Goal: Check status: Check status

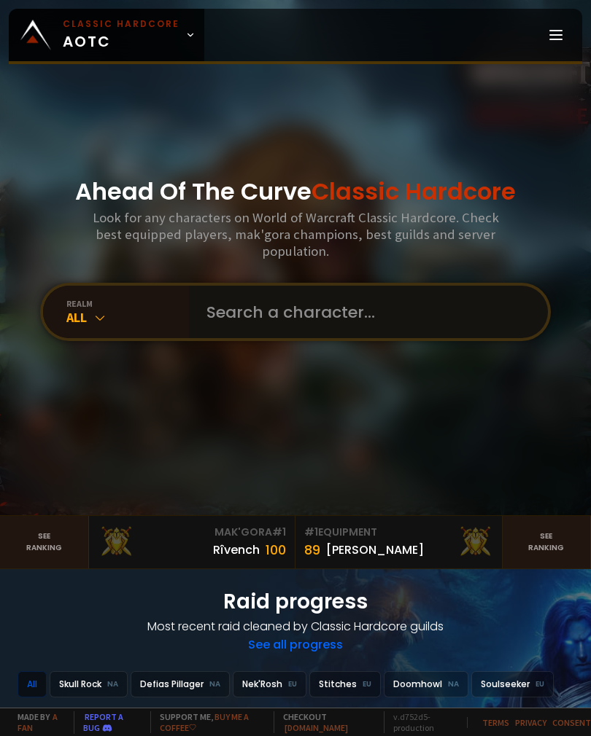
click at [286, 320] on input "text" at bounding box center [364, 312] width 332 height 52
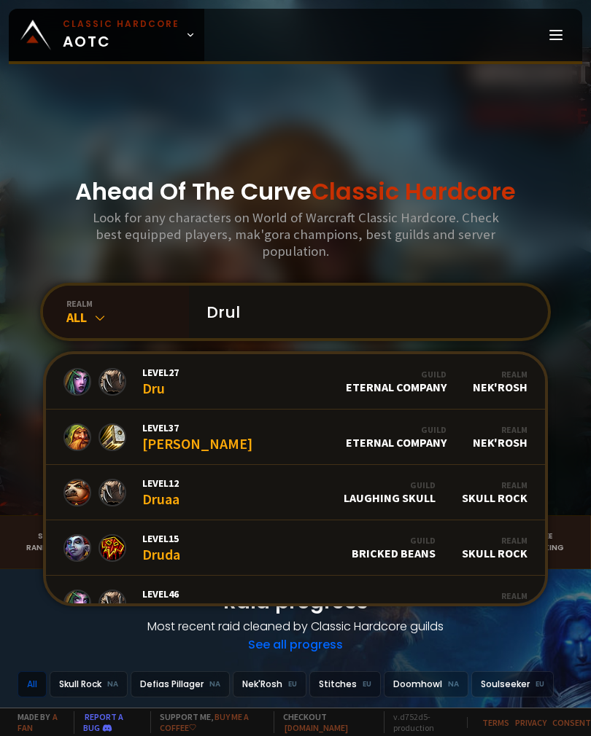
type input "Drule"
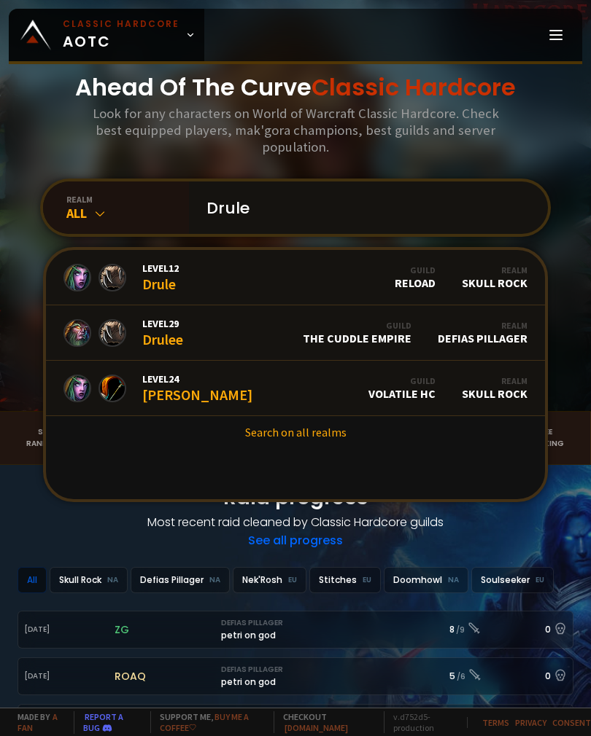
scroll to position [106, 0]
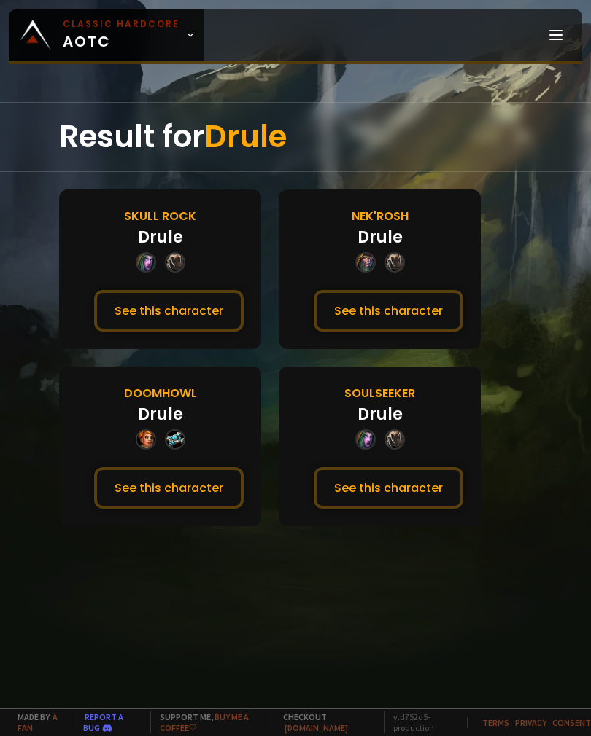
click at [397, 494] on button "See this character" at bounding box center [388, 488] width 149 height 42
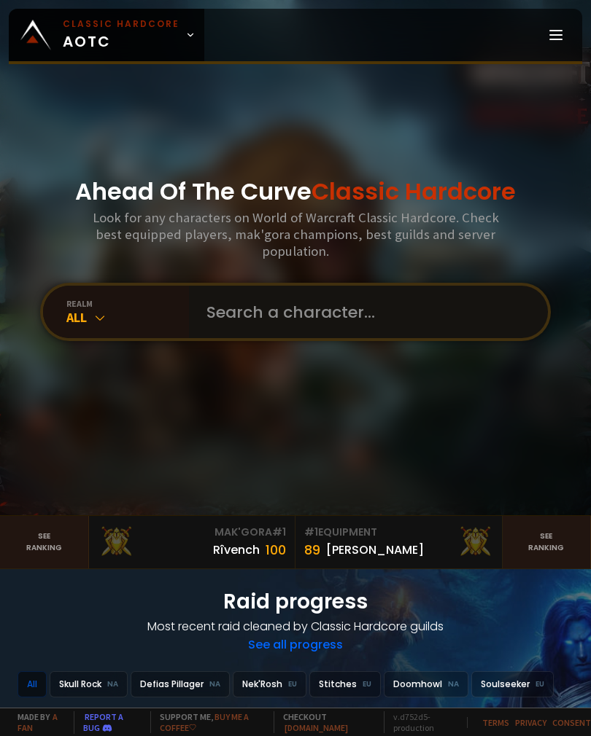
click at [385, 320] on input "text" at bounding box center [364, 312] width 332 height 52
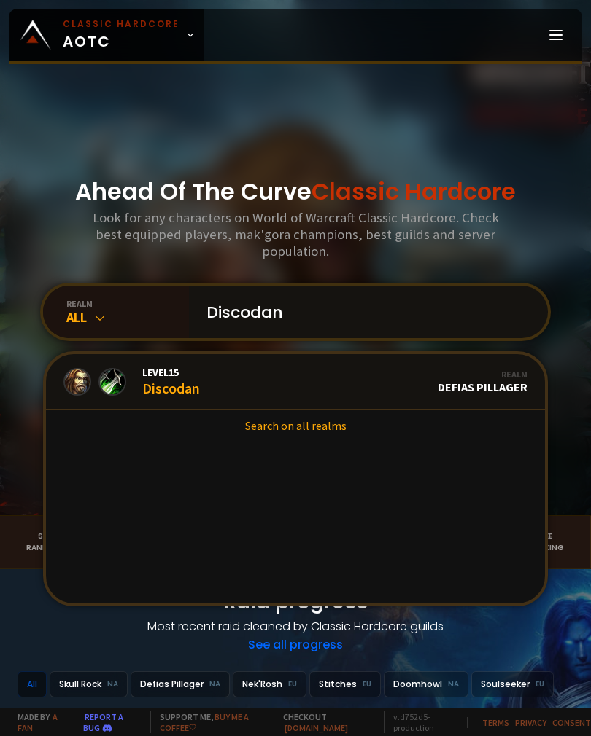
type input "Discodans"
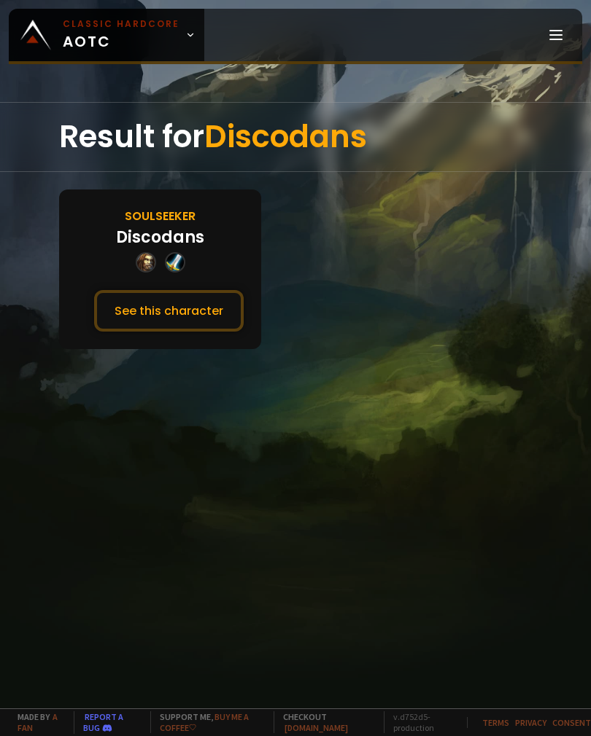
click at [200, 320] on button "See this character" at bounding box center [168, 311] width 149 height 42
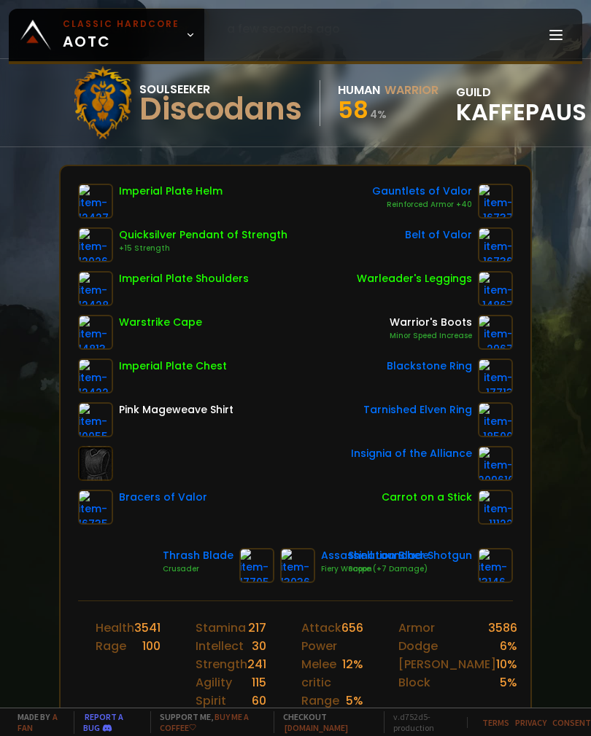
scroll to position [111, 8]
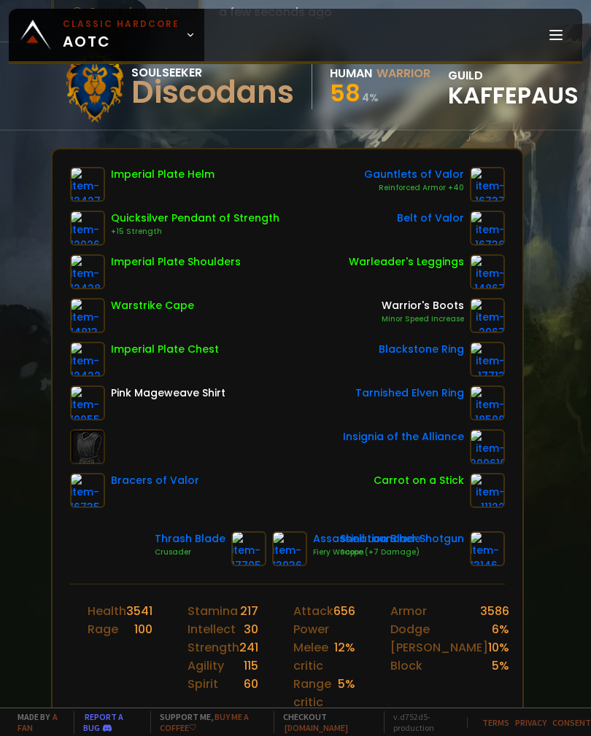
click at [305, 540] on img at bounding box center [289, 549] width 35 height 35
